Goal: Task Accomplishment & Management: Complete application form

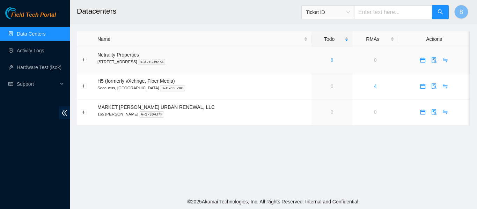
click at [331, 60] on link "8" at bounding box center [332, 60] width 3 height 6
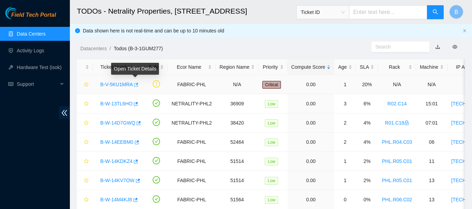
click at [134, 83] on icon "button" at bounding box center [135, 84] width 5 height 5
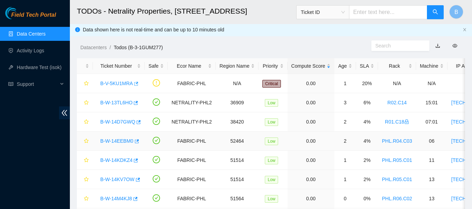
scroll to position [1, 0]
click at [31, 50] on link "Activity Logs" at bounding box center [31, 51] width 28 height 6
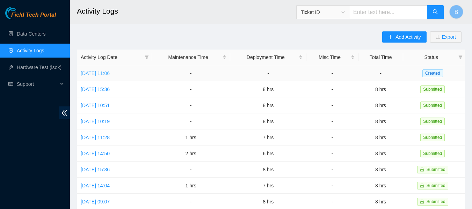
click at [99, 71] on link "Fri, 29 Aug 2025 11:06" at bounding box center [95, 74] width 29 height 6
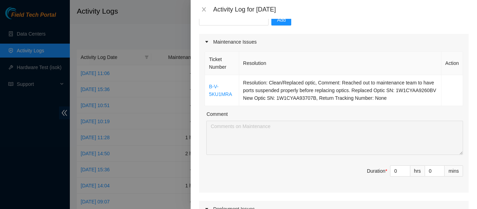
scroll to position [78, 0]
click at [219, 92] on link "B-V-5KU1MRA" at bounding box center [220, 90] width 23 height 13
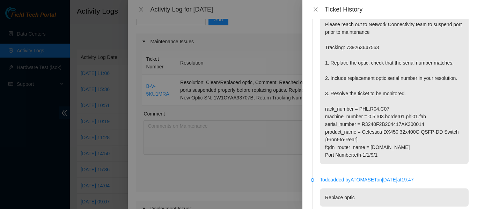
scroll to position [0, 0]
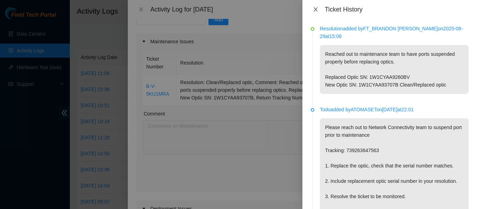
click at [314, 9] on icon "close" at bounding box center [316, 10] width 6 height 6
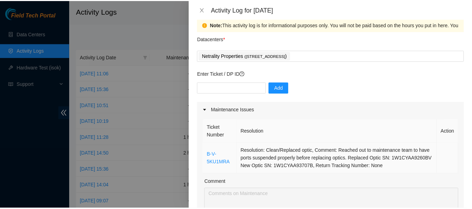
scroll to position [9, 0]
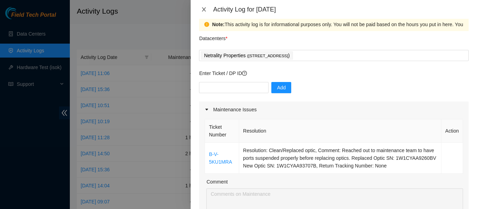
click at [204, 11] on icon "close" at bounding box center [204, 10] width 6 height 6
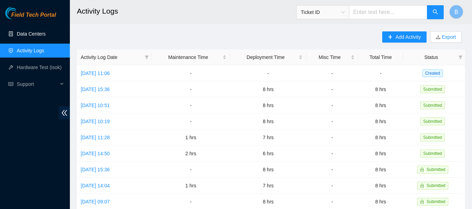
click at [36, 37] on link "Data Centers" at bounding box center [31, 34] width 29 height 6
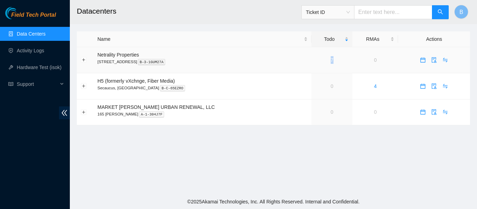
click at [316, 60] on div "7" at bounding box center [332, 60] width 33 height 8
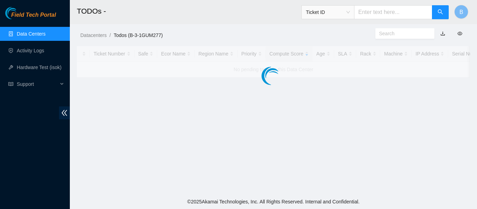
click at [312, 60] on div at bounding box center [273, 61] width 393 height 31
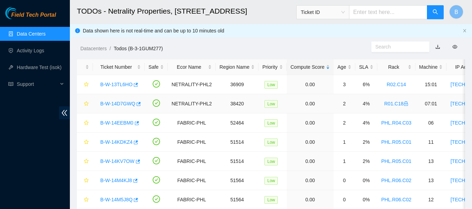
scroll to position [27, 0]
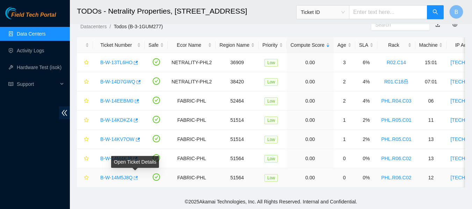
click at [135, 176] on icon "button" at bounding box center [135, 178] width 5 height 5
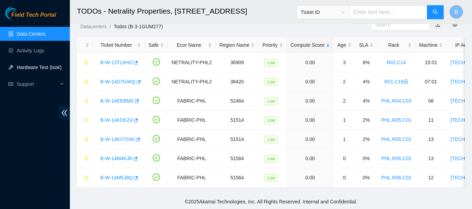
click at [44, 68] on link "Hardware Test (isok)" at bounding box center [39, 68] width 45 height 6
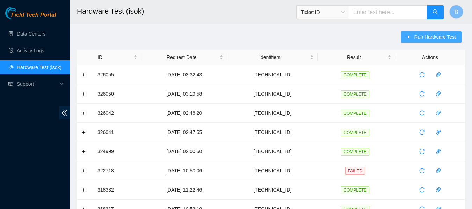
click at [429, 37] on span "Run Hardware Test" at bounding box center [435, 37] width 42 height 8
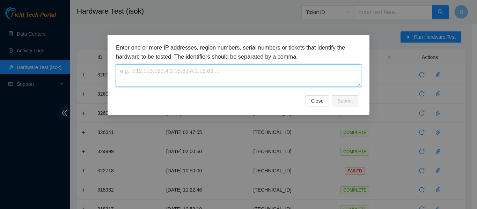
click at [257, 82] on textarea at bounding box center [238, 75] width 245 height 23
paste textarea "[TECHNICAL_ID]"
type textarea "[TECHNICAL_ID]"
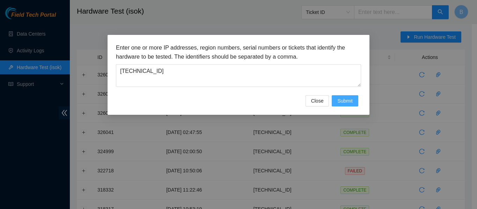
click at [346, 97] on span "Submit" at bounding box center [345, 101] width 15 height 8
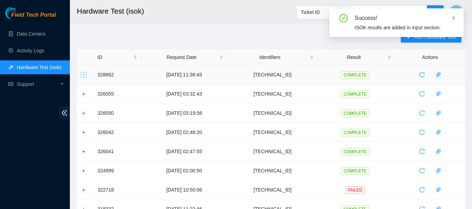
click at [84, 74] on button "Expand row" at bounding box center [84, 75] width 6 height 6
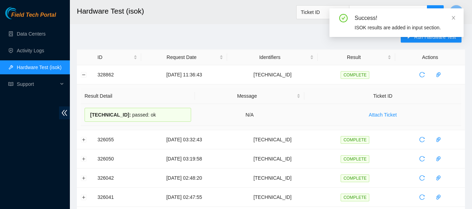
click at [111, 115] on span "23.46.12.239 :" at bounding box center [110, 115] width 41 height 6
copy div "23.46.12.239 : passed: ok"
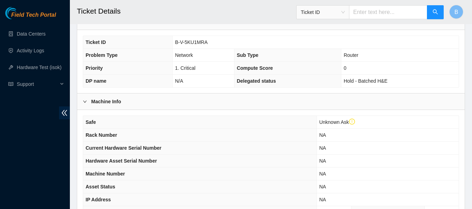
scroll to position [286, 0]
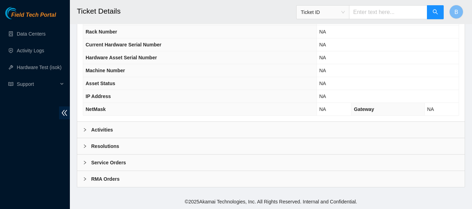
click at [119, 129] on div "Activities" at bounding box center [270, 130] width 387 height 16
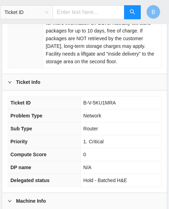
scroll to position [193, 0]
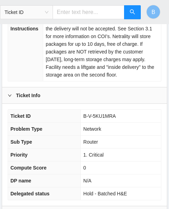
click at [101, 115] on span "B-V-5KU1MRA" at bounding box center [100, 116] width 32 height 6
copy span "B-V-5KU1MRA"
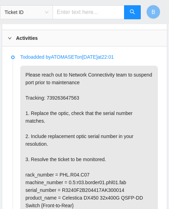
scroll to position [514, 0]
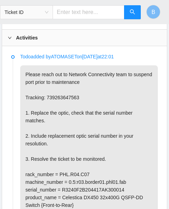
click at [103, 94] on p "Please reach out to Network Connectivity team to suspend port prior to maintena…" at bounding box center [89, 147] width 138 height 164
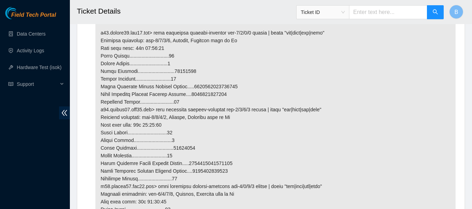
scroll to position [1622, 0]
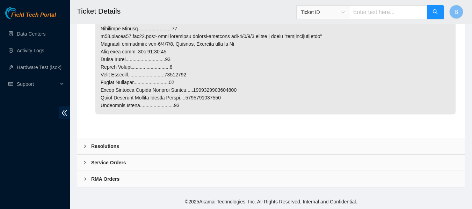
click at [88, 143] on div at bounding box center [87, 147] width 8 height 8
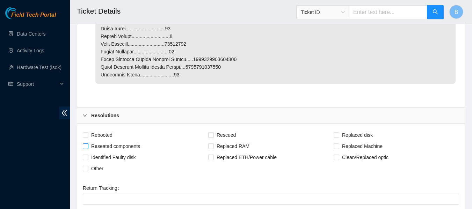
scroll to position [1788, 0]
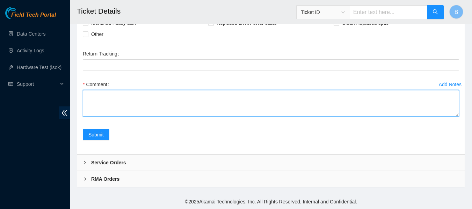
click at [144, 107] on textarea "Comment" at bounding box center [271, 103] width 376 height 27
drag, startPoint x: 168, startPoint y: 96, endPoint x: 130, endPoint y: 96, distance: 38.4
click at [130, 96] on textarea "Replaced Optic SN: 1W1CYAA93707B New Optic SN:" at bounding box center [271, 103] width 376 height 27
click at [130, 103] on textarea "Replaced Optic SN: New Optic SN:" at bounding box center [271, 103] width 376 height 27
paste textarea "1W1CYAA93707B"
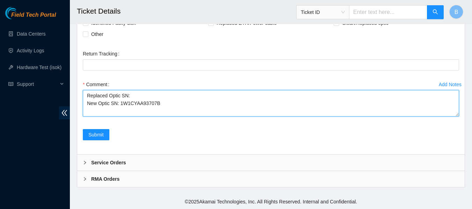
click at [147, 95] on textarea "Replaced Optic SN: New Optic SN: 1W1CYAA93707B" at bounding box center [271, 103] width 376 height 27
click at [86, 96] on textarea "Replaced Optic SN: 1W1CYAA9260BV New Optic SN: 1W1CYAA93707B" at bounding box center [271, 103] width 376 height 27
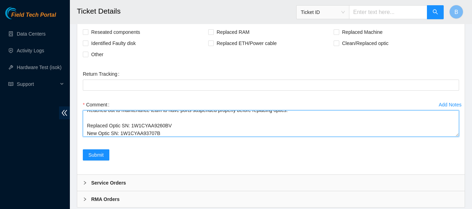
scroll to position [1736, 0]
type textarea "Reached out to maintenance team to have ports suspended properly before replaci…"
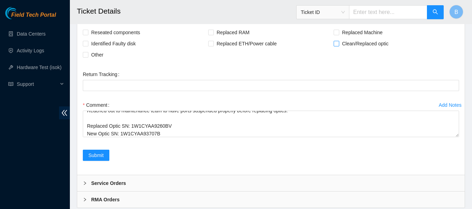
click at [357, 49] on span "Clean/Replaced optic" at bounding box center [365, 43] width 52 height 11
click at [339, 46] on input "Clean/Replaced optic" at bounding box center [336, 43] width 5 height 5
checkbox input "true"
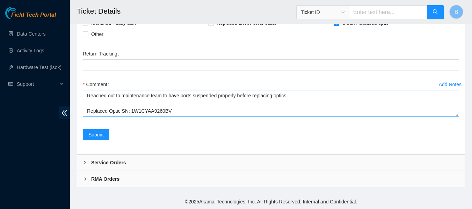
scroll to position [8, 0]
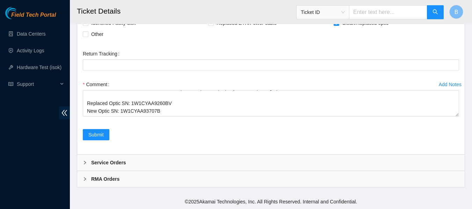
click at [124, 119] on div "Comment Reached out to maintenance team to have ports suspended properly before…" at bounding box center [271, 100] width 376 height 42
click at [99, 135] on span "Submit" at bounding box center [95, 135] width 15 height 8
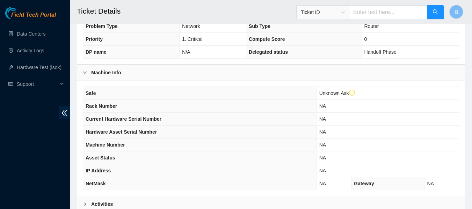
scroll to position [286, 0]
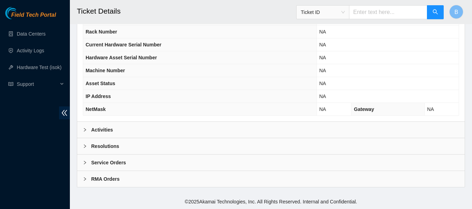
click at [161, 127] on div "Activities" at bounding box center [270, 130] width 387 height 16
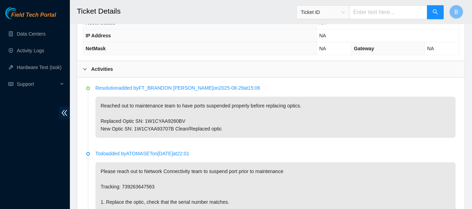
scroll to position [304, 0]
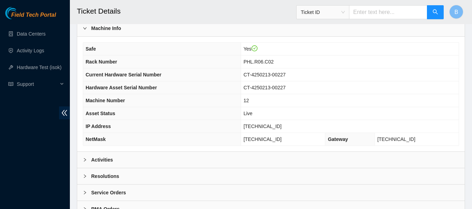
scroll to position [273, 0]
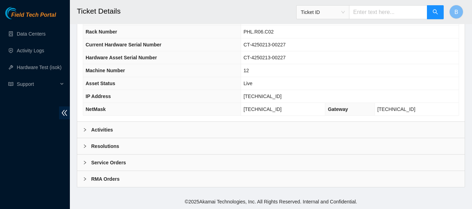
click at [152, 132] on div "Activities" at bounding box center [270, 130] width 387 height 16
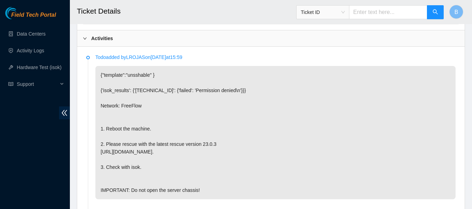
scroll to position [454, 0]
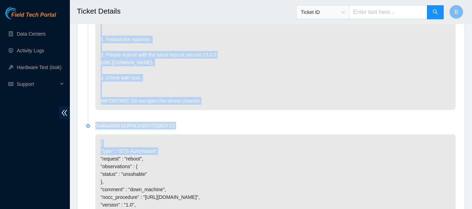
drag, startPoint x: 114, startPoint y: 226, endPoint x: 278, endPoint y: 157, distance: 178.5
click at [278, 157] on div "Activities Todo added by LROJAS on [DATE] 15:59 {"template":"unsshable" } {'iso…" at bounding box center [270, 101] width 387 height 320
click at [278, 157] on p "{ "type" : "STS-Automation", "request" : "reboot", "observations" : { "status" …" at bounding box center [275, 186] width 360 height 103
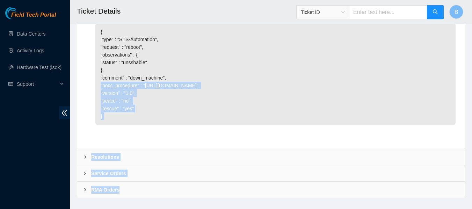
scroll to position [592, 0]
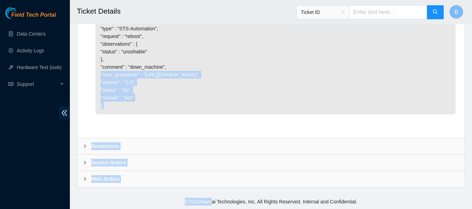
drag, startPoint x: 197, startPoint y: 206, endPoint x: 210, endPoint y: 212, distance: 14.5
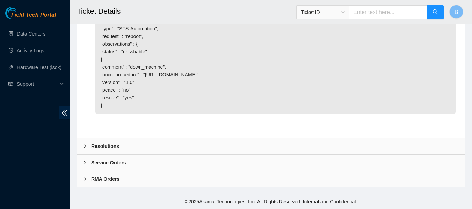
click at [342, 58] on p "{ "type" : "STS-Automation", "request" : "reboot", "observations" : { "status" …" at bounding box center [275, 63] width 360 height 103
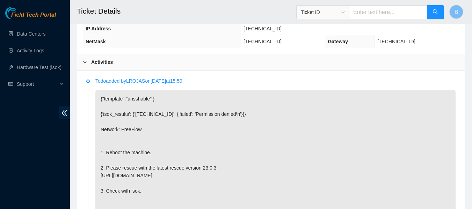
scroll to position [269, 0]
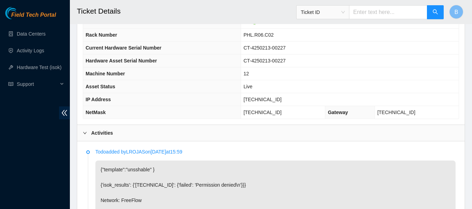
click at [271, 100] on span "[TECHNICAL_ID]" at bounding box center [263, 100] width 38 height 6
copy span "[TECHNICAL_ID]"
click at [396, 45] on td "CT-4250213-00227" at bounding box center [350, 48] width 218 height 13
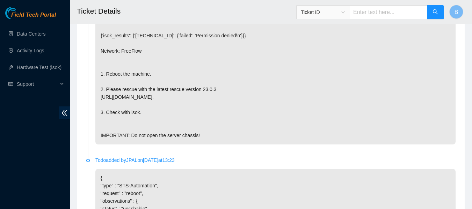
scroll to position [419, 0]
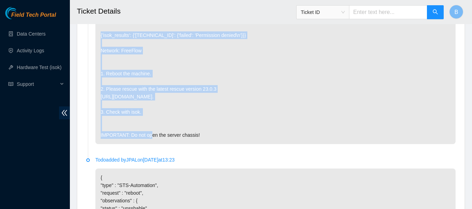
drag, startPoint x: 202, startPoint y: 109, endPoint x: 235, endPoint y: -42, distance: 155.0
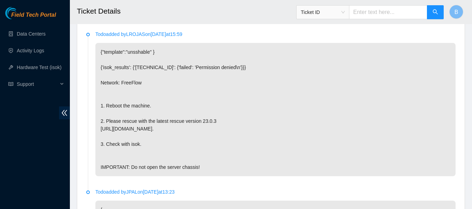
click at [216, 161] on p "{"template":"unsshable" } {'isok_results': {'[TECHNICAL_ID]': {'failed': 'Permi…" at bounding box center [275, 109] width 360 height 133
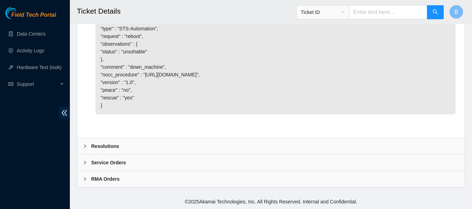
click at [175, 148] on div "Resolutions" at bounding box center [270, 146] width 387 height 16
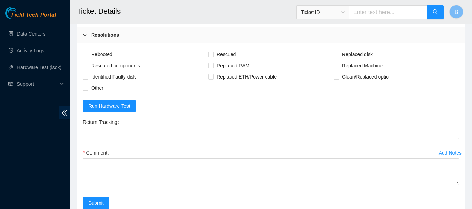
scroll to position [689, 0]
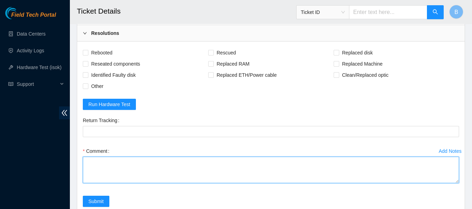
click at [118, 183] on textarea "Comment" at bounding box center [271, 170] width 376 height 27
paste textarea "[TECHNICAL_ID] : passed: ok"
click at [118, 183] on textarea "Rebooted, rescued and reconfigured successfully. isok test: [TECHNICAL_ID] : pa…" at bounding box center [271, 170] width 376 height 27
click at [114, 181] on textarea "Rebooted, rescued and reconfigured successfully. isok test: [TECHNICAL_ID] : pa…" at bounding box center [271, 170] width 376 height 27
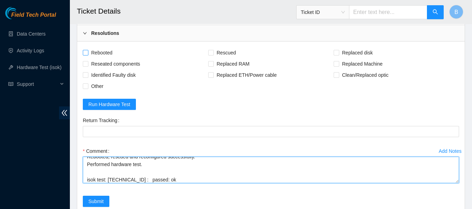
type textarea "Rebooted, rescued and reconfigured successfully. Performed hardware test. isok …"
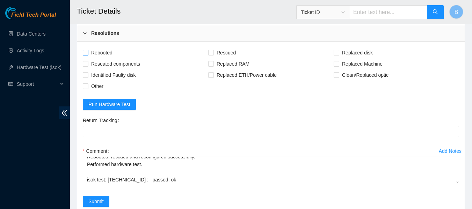
click at [103, 58] on span "Rebooted" at bounding box center [101, 52] width 27 height 11
click at [88, 55] on input "Rebooted" at bounding box center [85, 52] width 5 height 5
checkbox input "true"
click at [219, 58] on span "Rescued" at bounding box center [226, 52] width 25 height 11
click at [213, 55] on input "Rescued" at bounding box center [210, 52] width 5 height 5
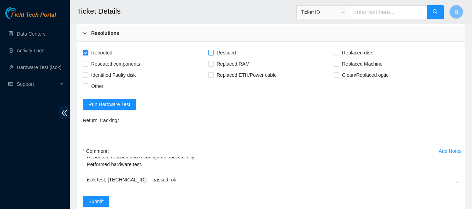
checkbox input "true"
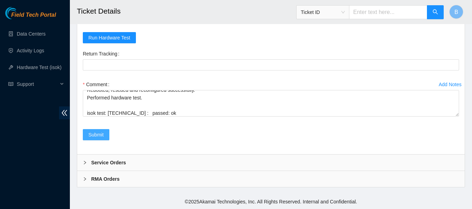
click at [100, 135] on span "Submit" at bounding box center [95, 135] width 15 height 8
